Goal: Task Accomplishment & Management: Manage account settings

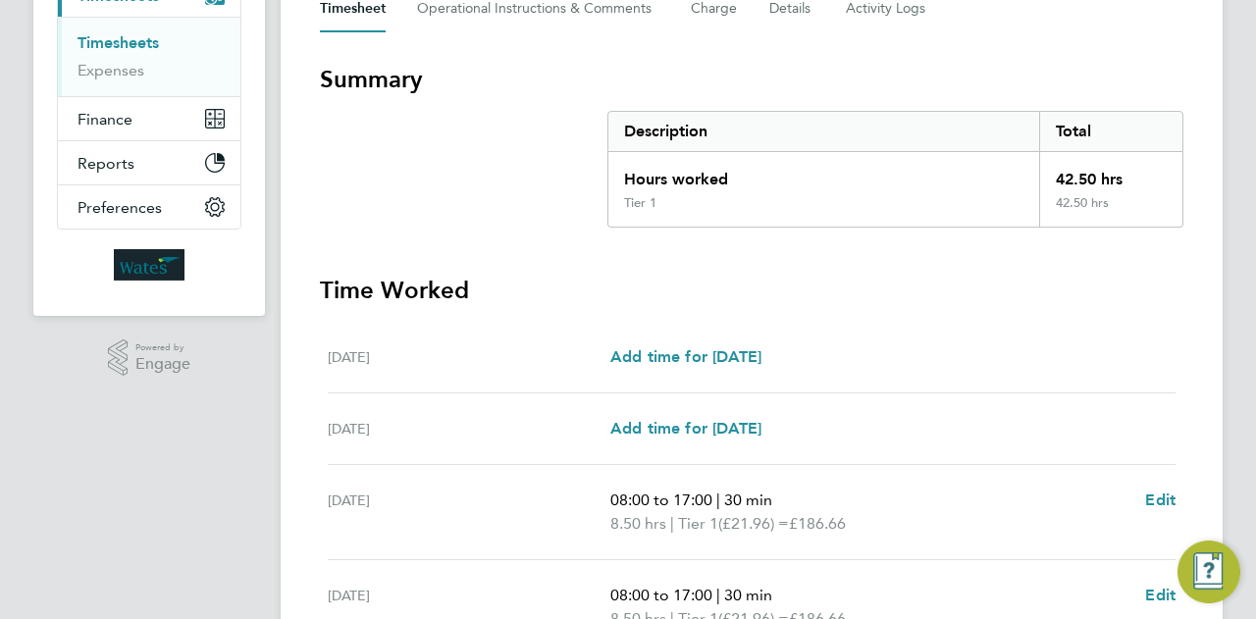
scroll to position [697, 0]
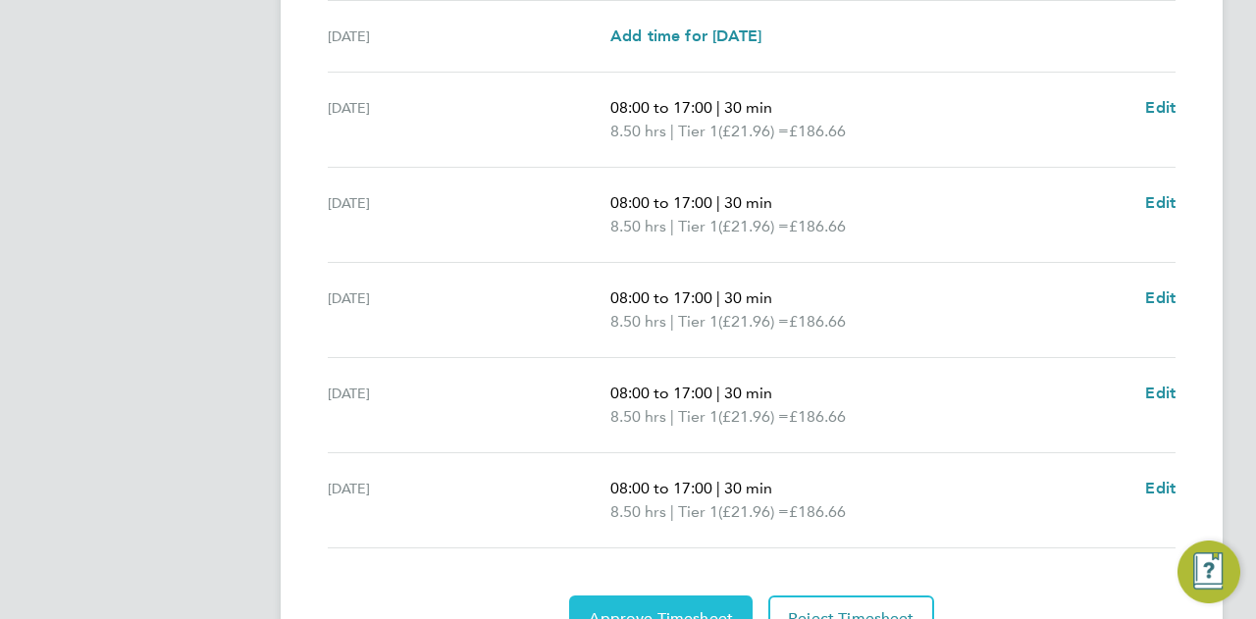
click at [669, 598] on button "Approve Timesheet" at bounding box center [660, 619] width 183 height 47
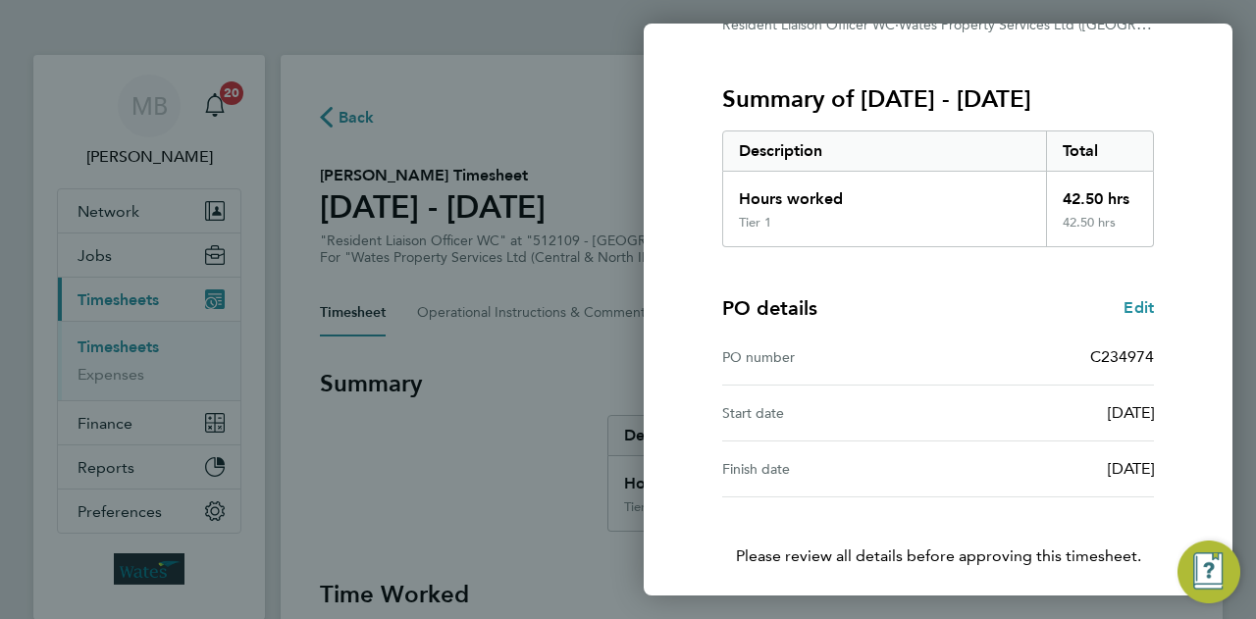
scroll to position [294, 0]
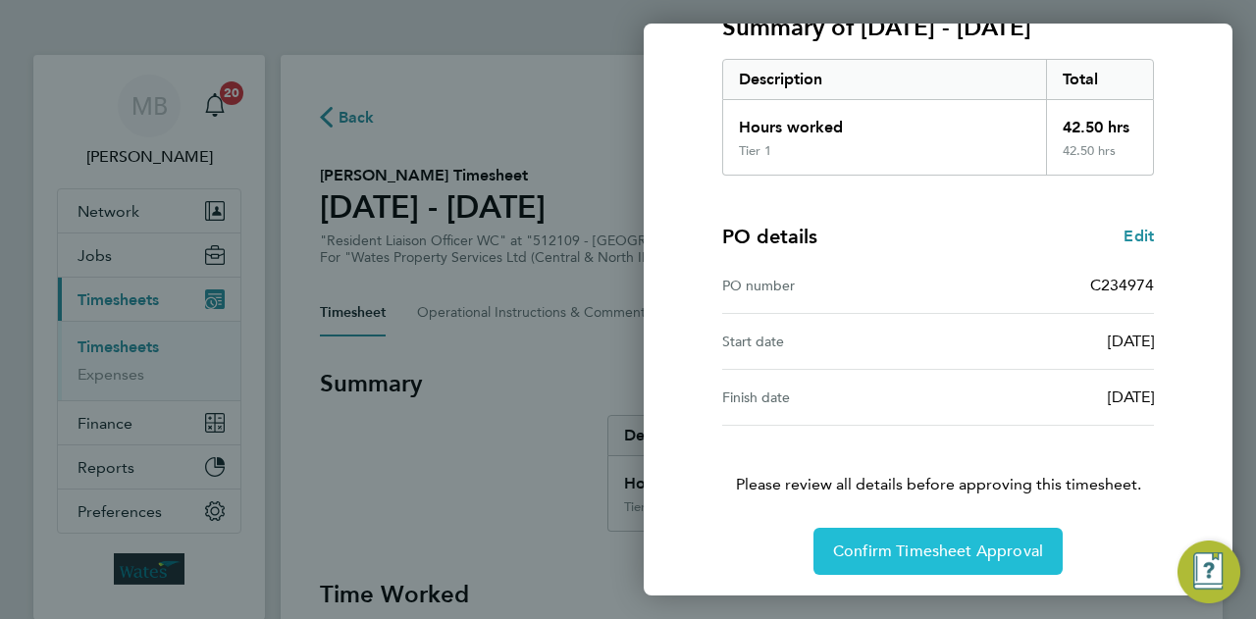
click at [929, 555] on span "Confirm Timesheet Approval" at bounding box center [938, 552] width 210 height 20
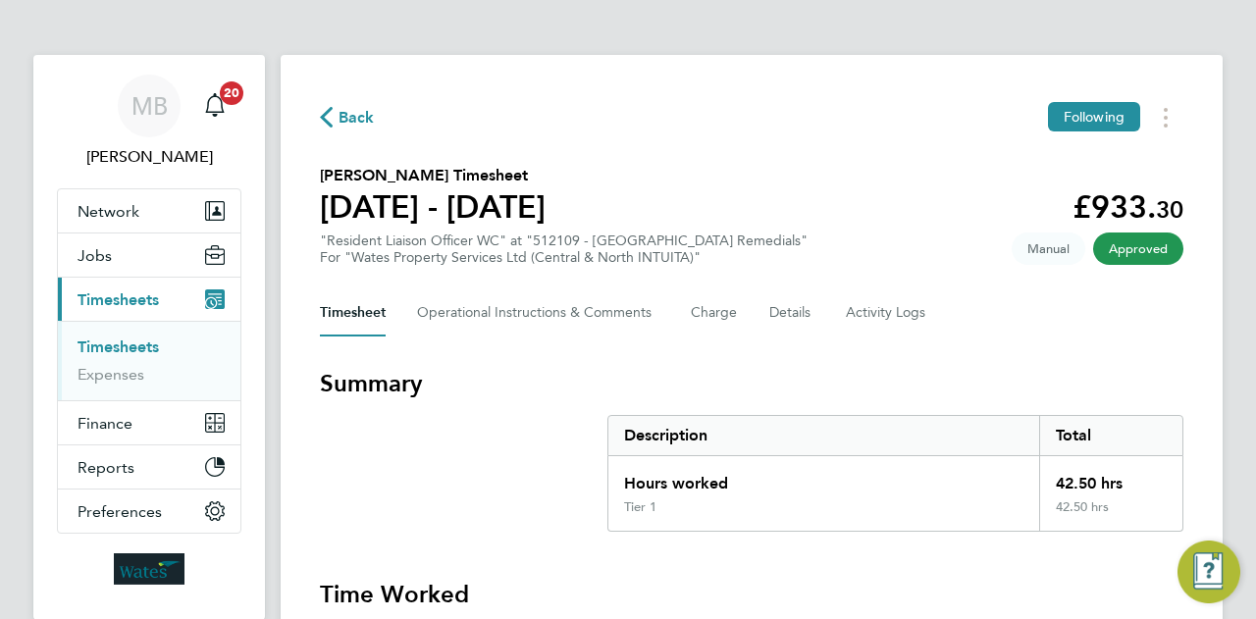
click at [342, 117] on span "Back" at bounding box center [357, 118] width 36 height 24
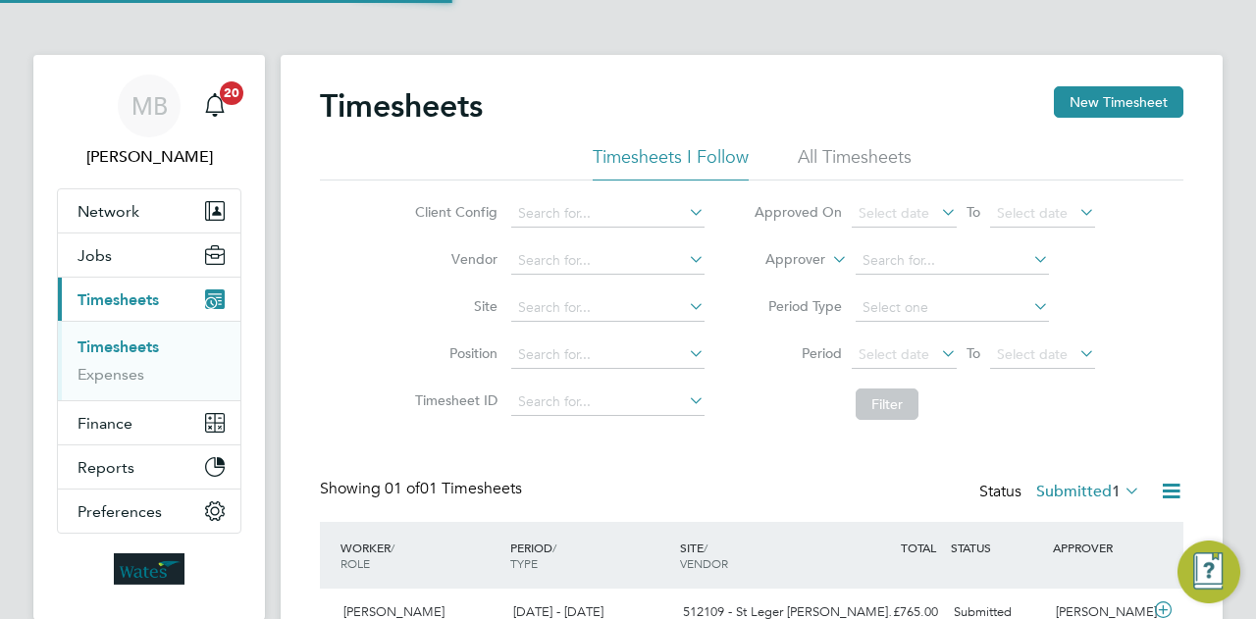
scroll to position [49, 170]
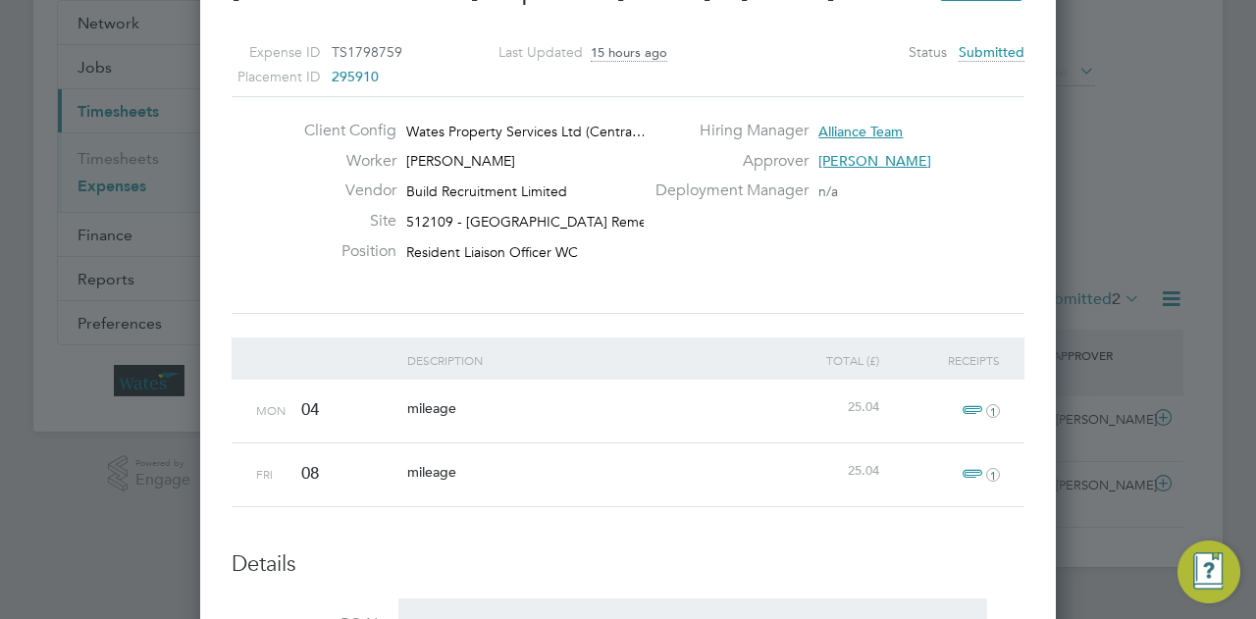
scroll to position [70, 0]
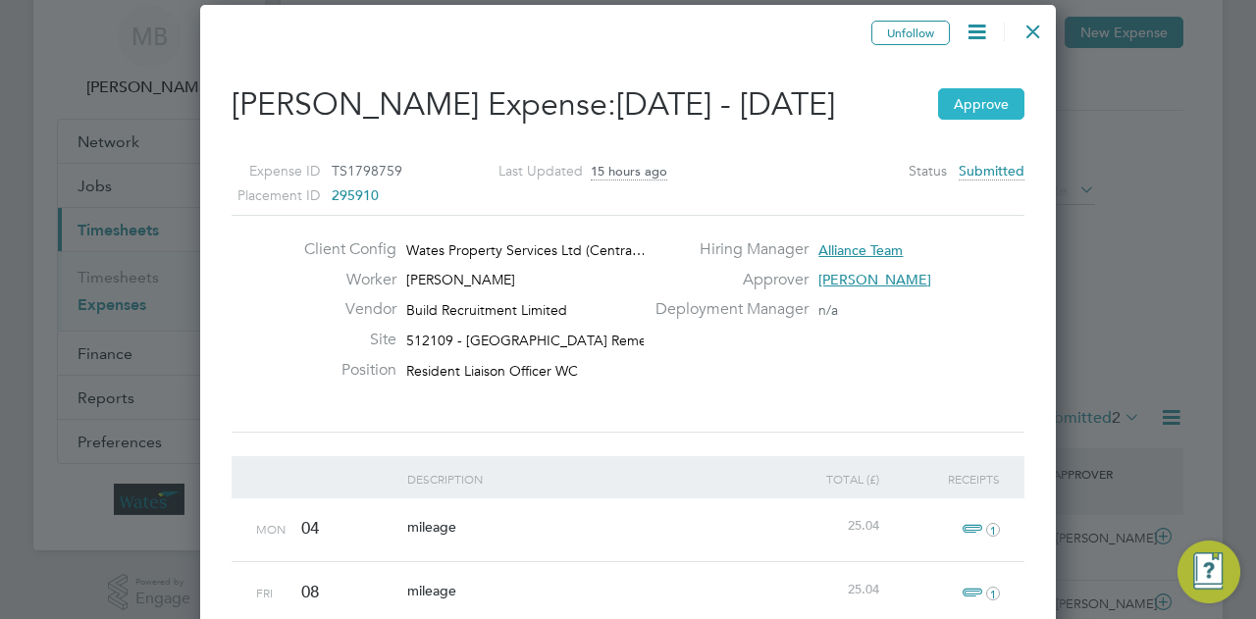
click at [969, 103] on button "Approve" at bounding box center [981, 103] width 86 height 31
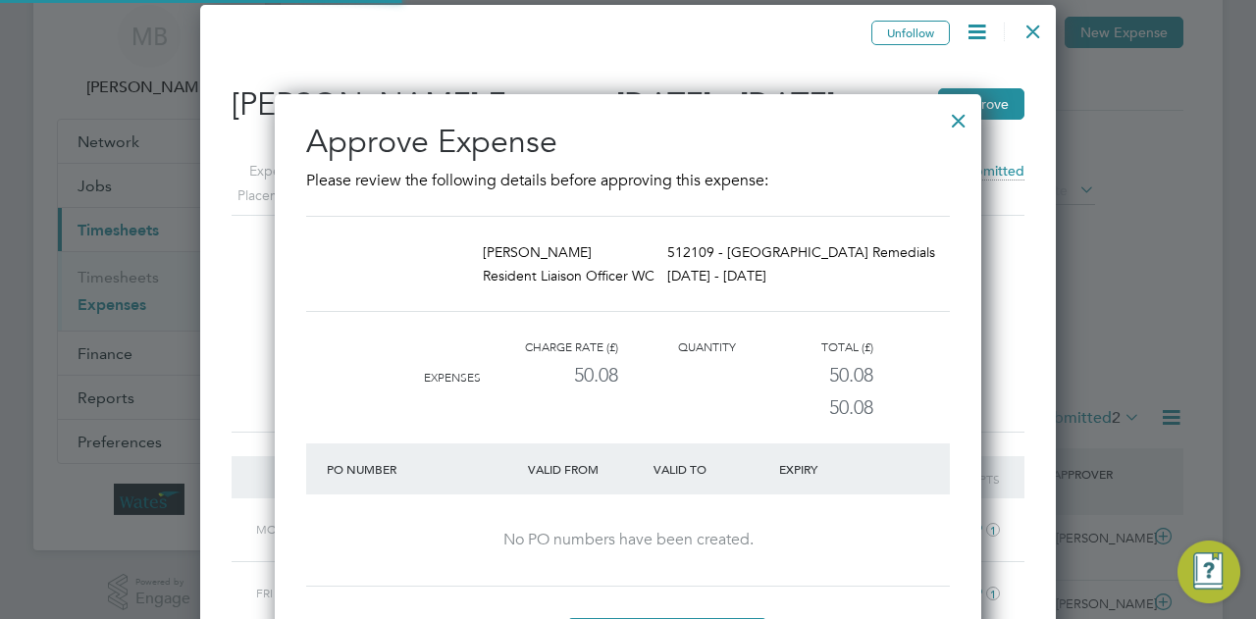
scroll to position [10, 10]
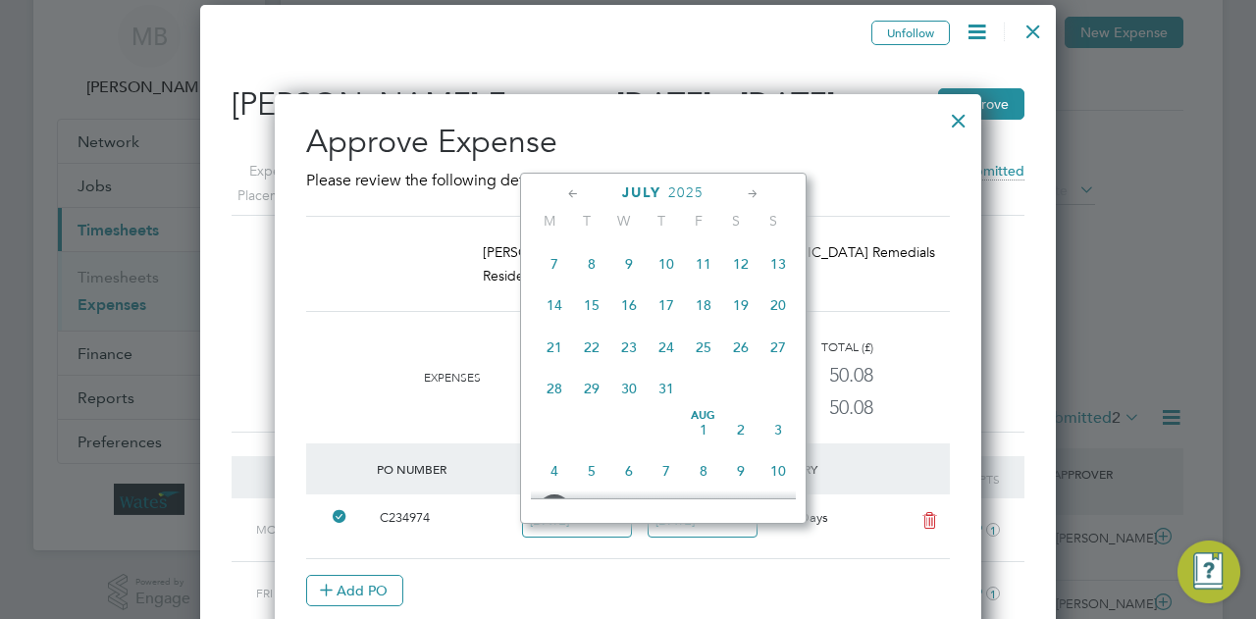
click at [956, 117] on div at bounding box center [958, 115] width 35 height 35
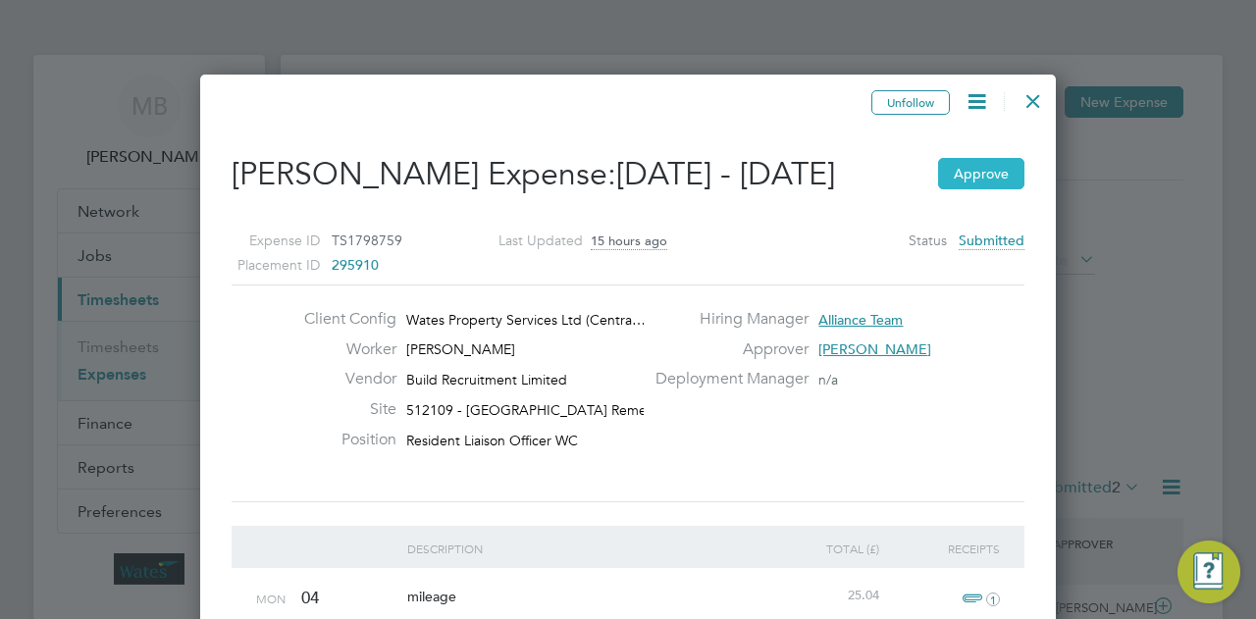
click at [984, 179] on button "Approve" at bounding box center [981, 173] width 86 height 31
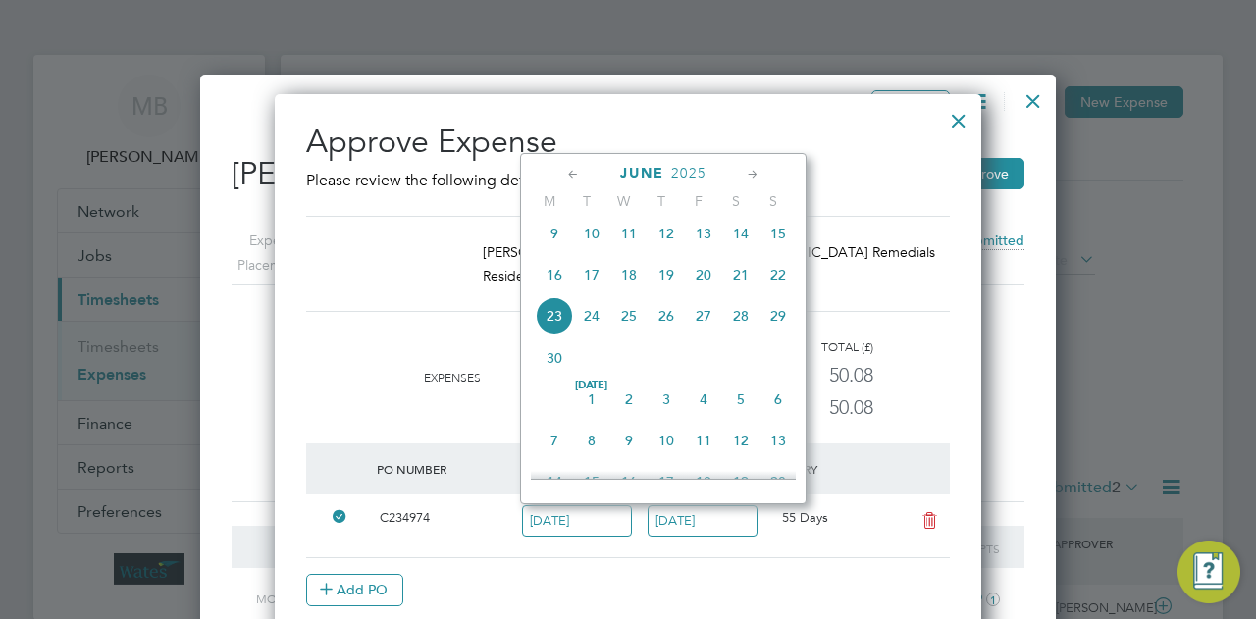
click at [902, 204] on div "Approve Expense Please review the following details before approving this expen…" at bounding box center [628, 396] width 644 height 548
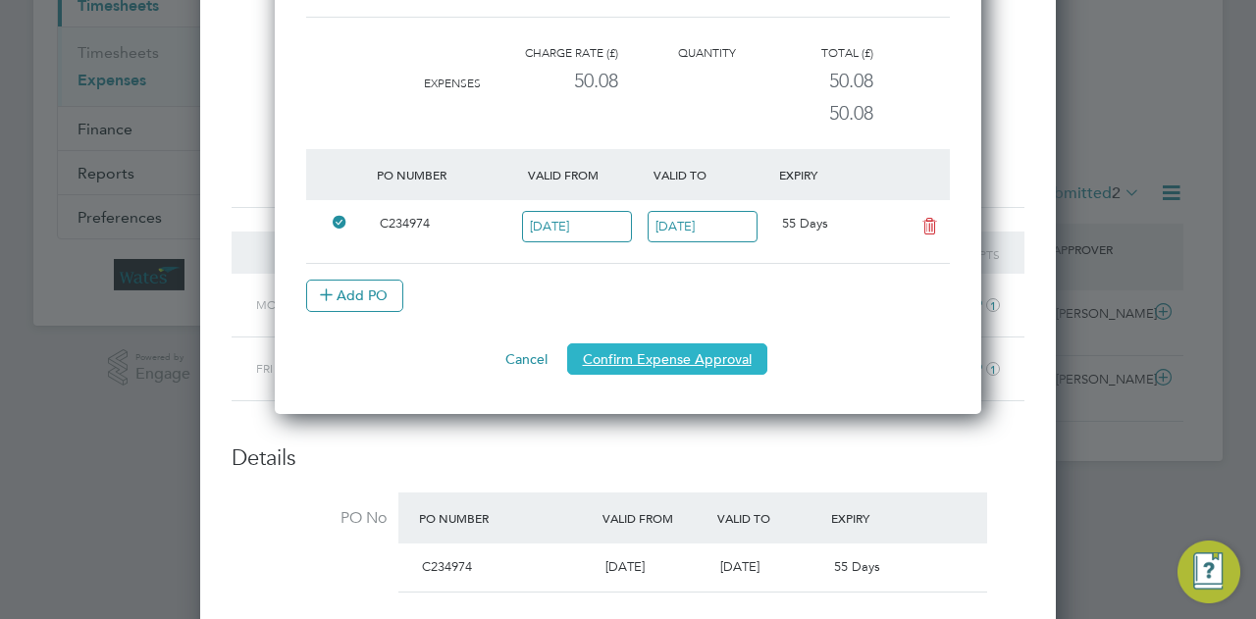
click at [684, 361] on button "Confirm Expense Approval" at bounding box center [667, 358] width 200 height 31
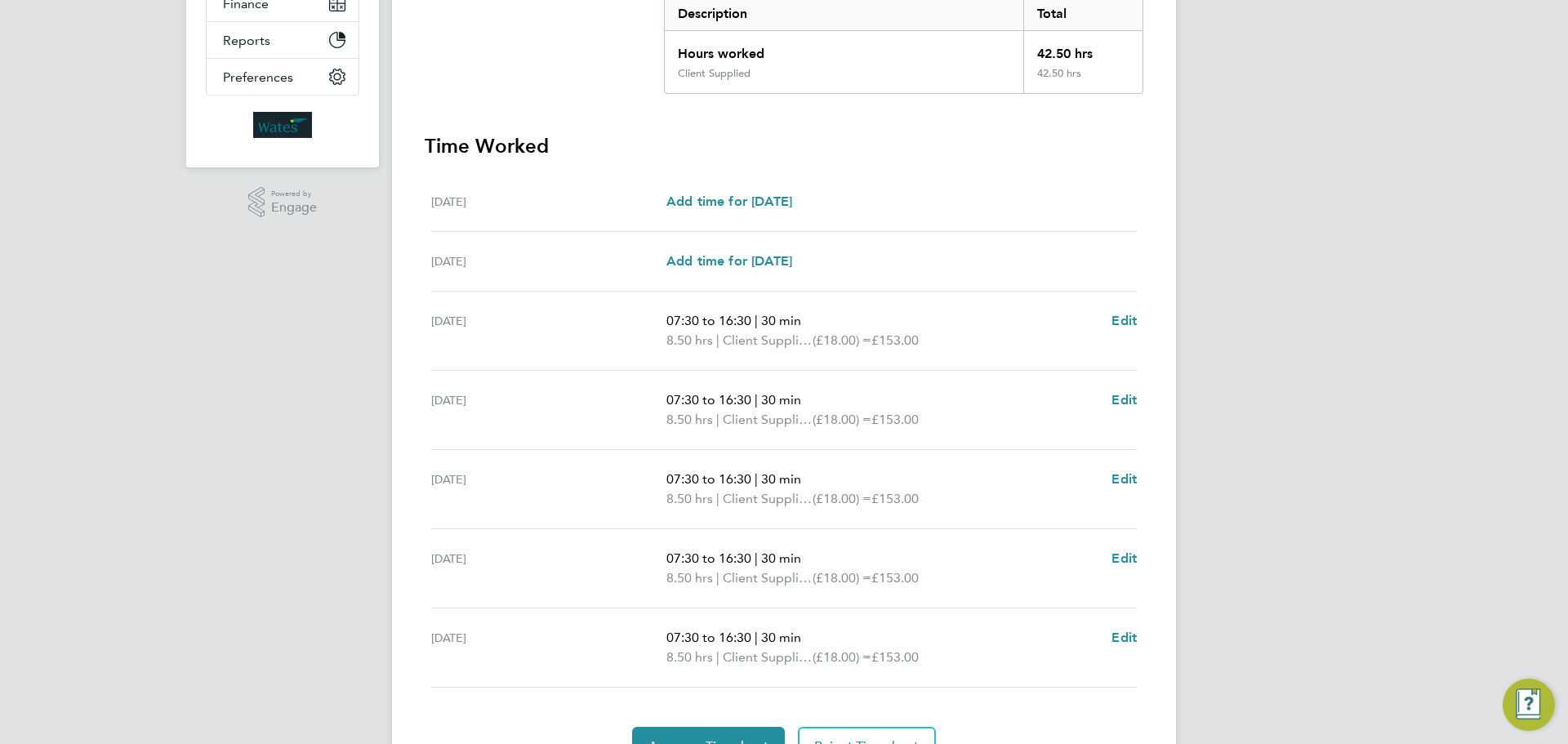
scroll to position [436, 0]
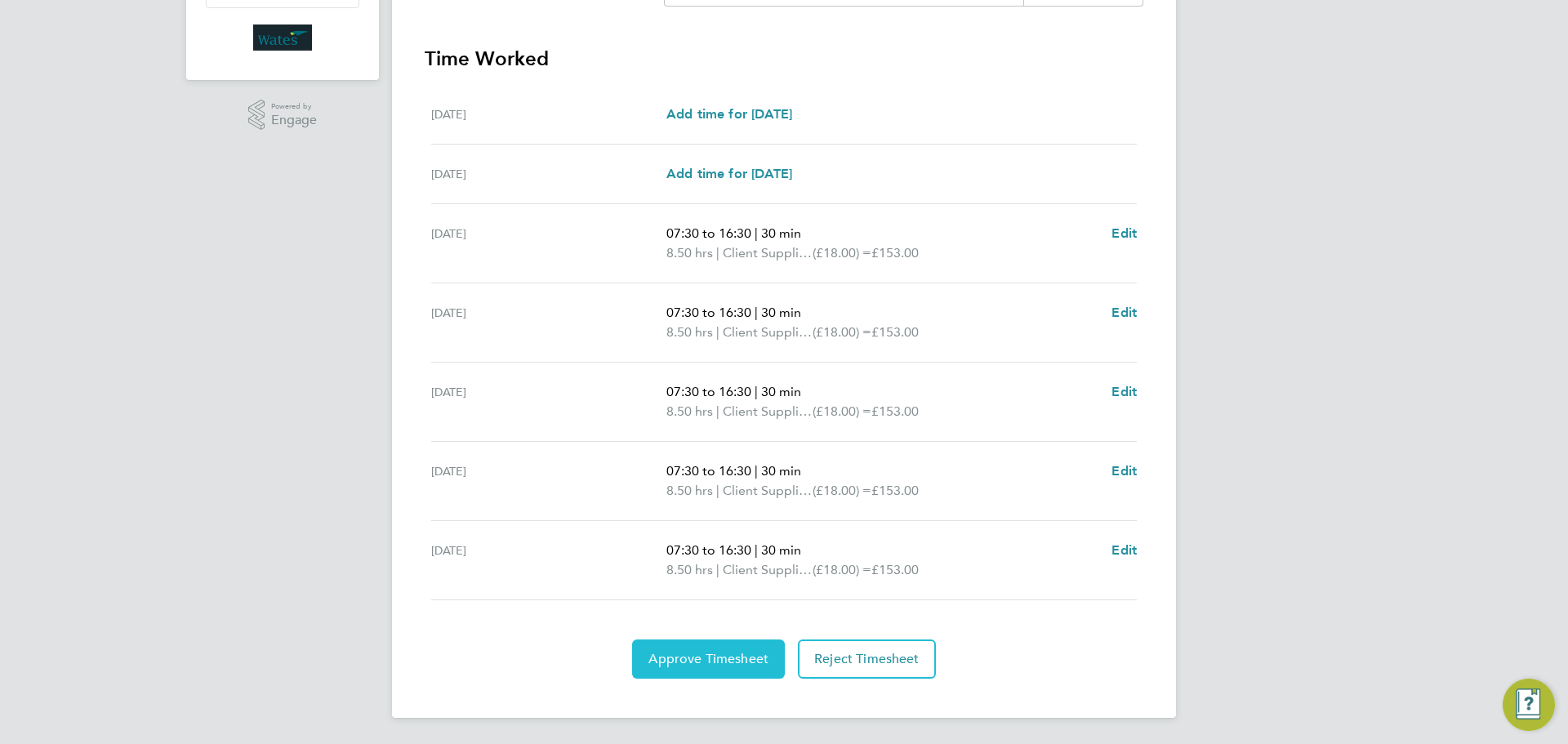
click at [702, 652] on span "Approve Timesheet" at bounding box center [708, 659] width 120 height 17
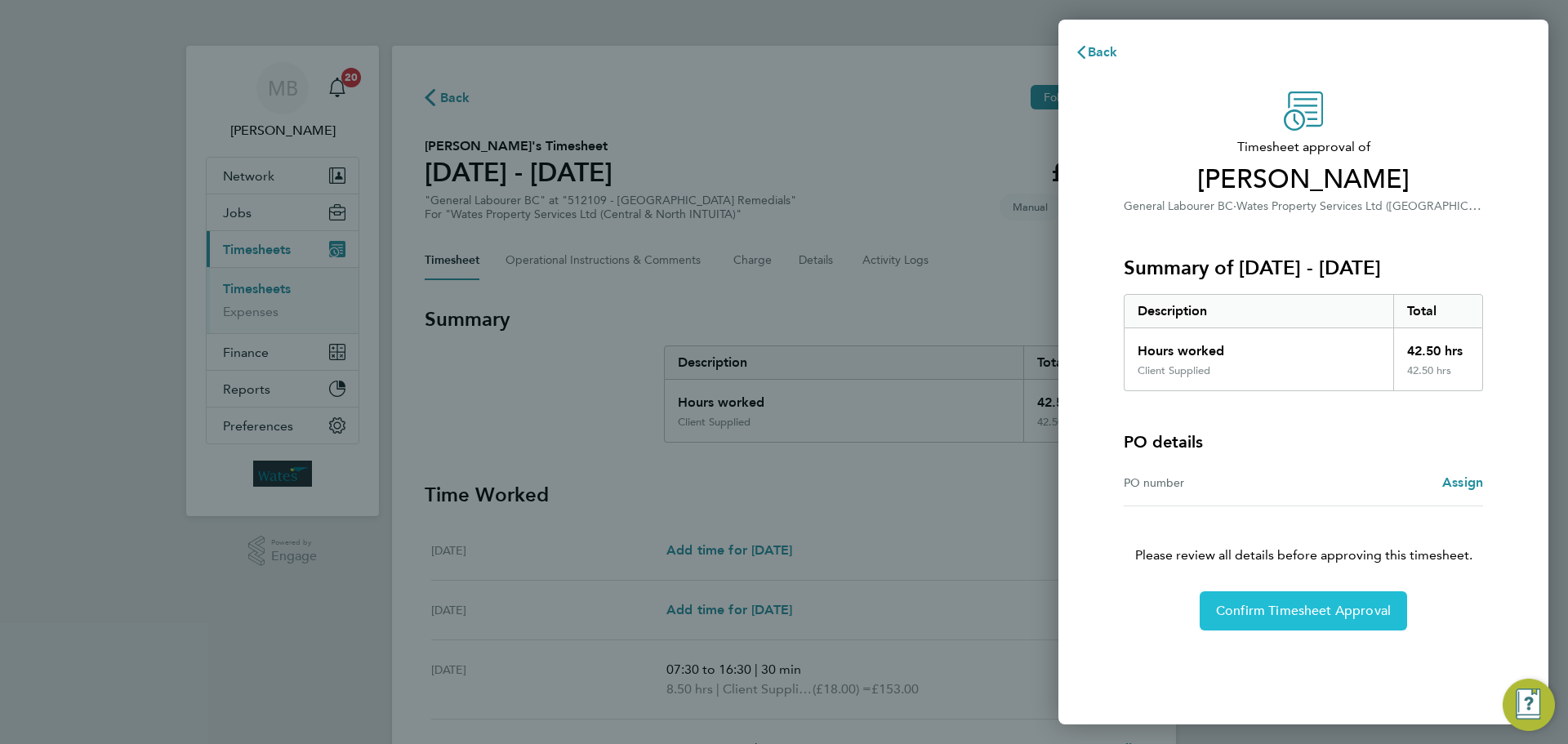
click at [1278, 611] on span "Confirm Timesheet Approval" at bounding box center [1303, 611] width 175 height 17
